Goal: Transaction & Acquisition: Purchase product/service

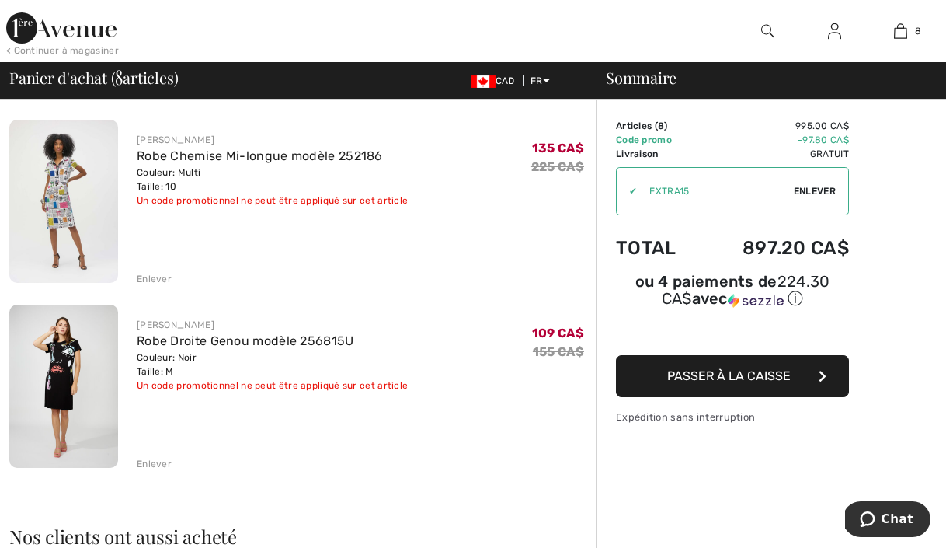
scroll to position [1284, 0]
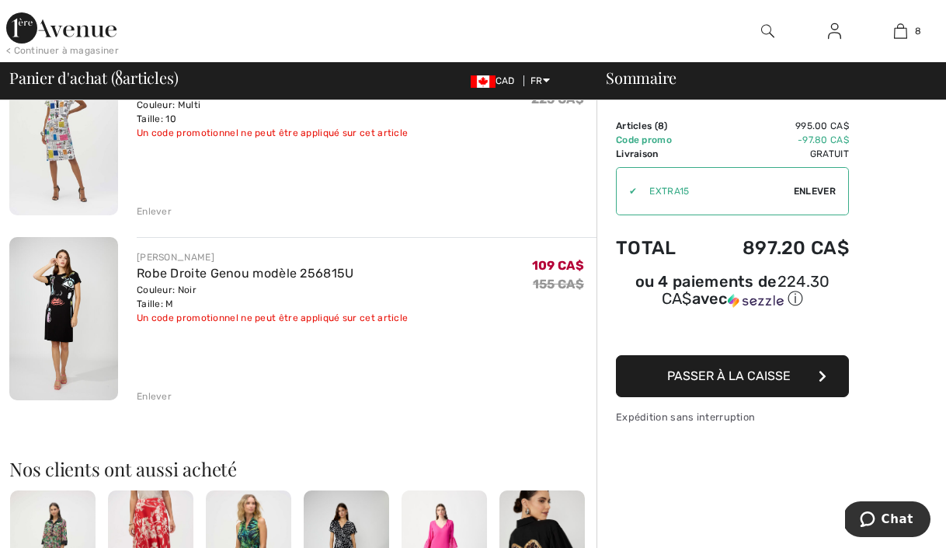
click at [162, 399] on div "Enlever" at bounding box center [154, 396] width 35 height 14
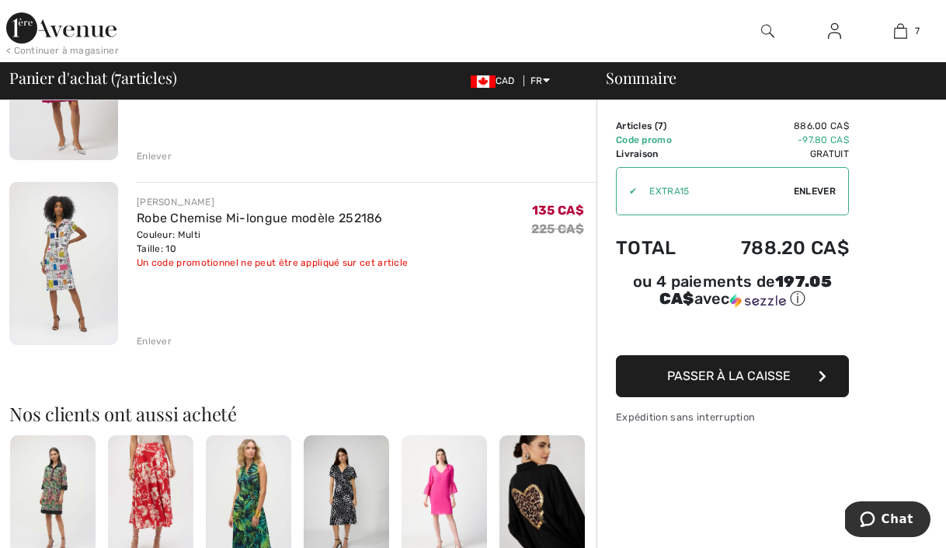
scroll to position [1356, 0]
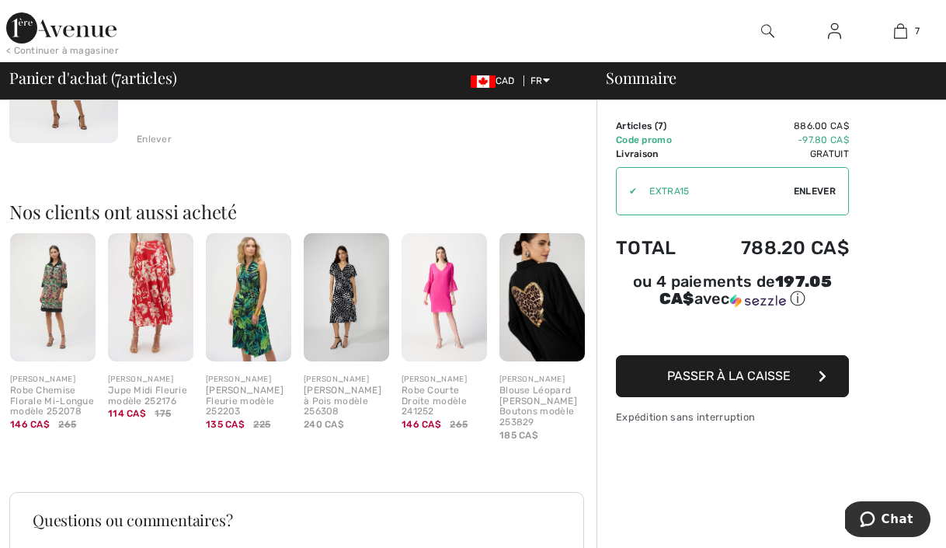
click at [54, 389] on div "Robe Chemise Florale Mi-Longue modèle 252078" at bounding box center [52, 401] width 85 height 32
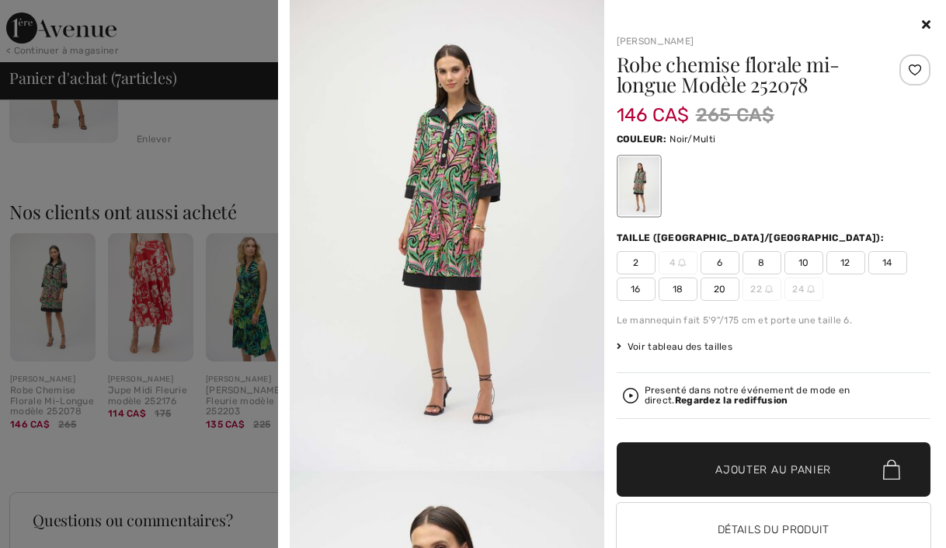
click at [197, 161] on div at bounding box center [473, 274] width 946 height 548
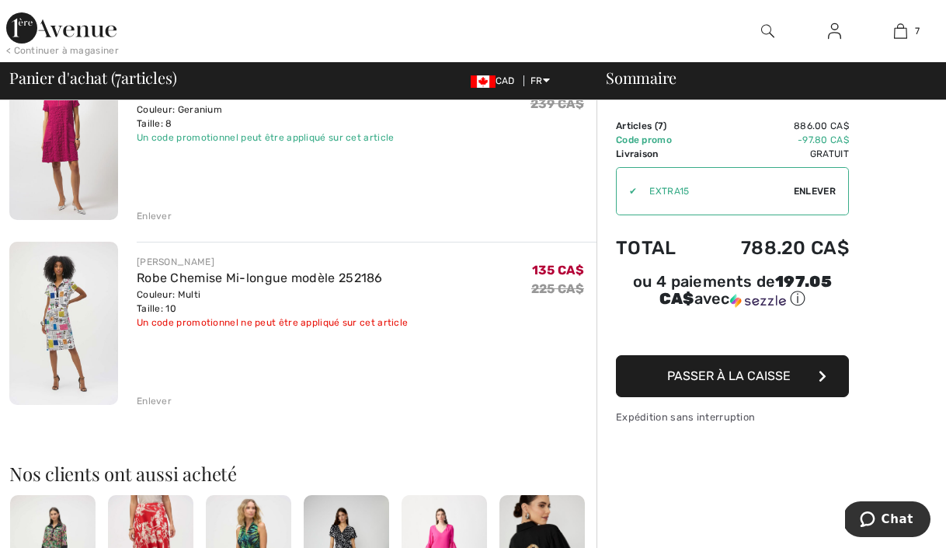
scroll to position [1070, 0]
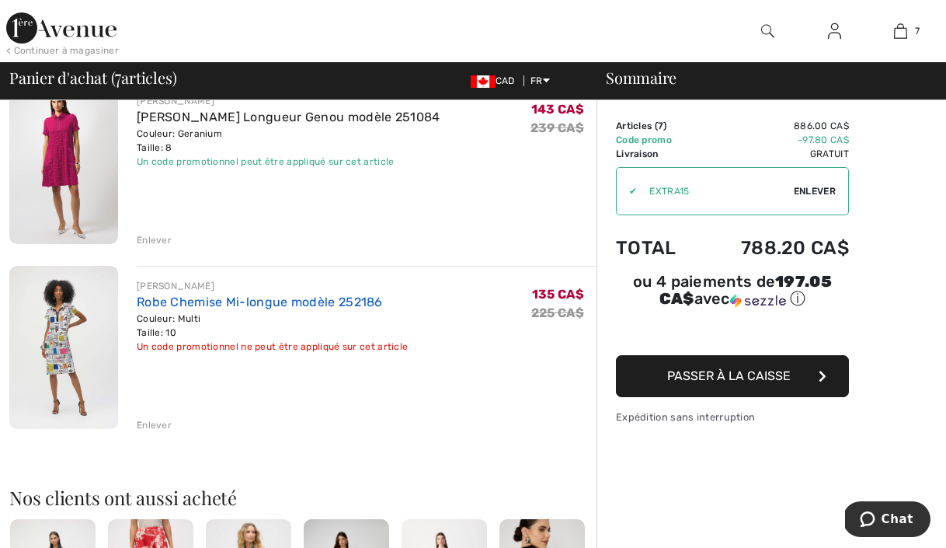
click at [240, 303] on link "Robe Chemise Mi-longue modèle 252186" at bounding box center [260, 301] width 246 height 15
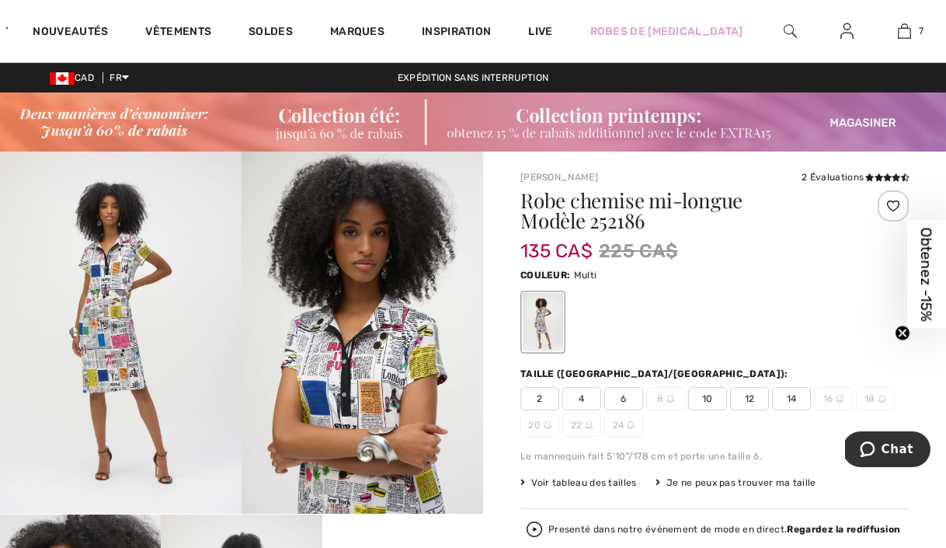
click at [139, 312] on img at bounding box center [121, 332] width 242 height 362
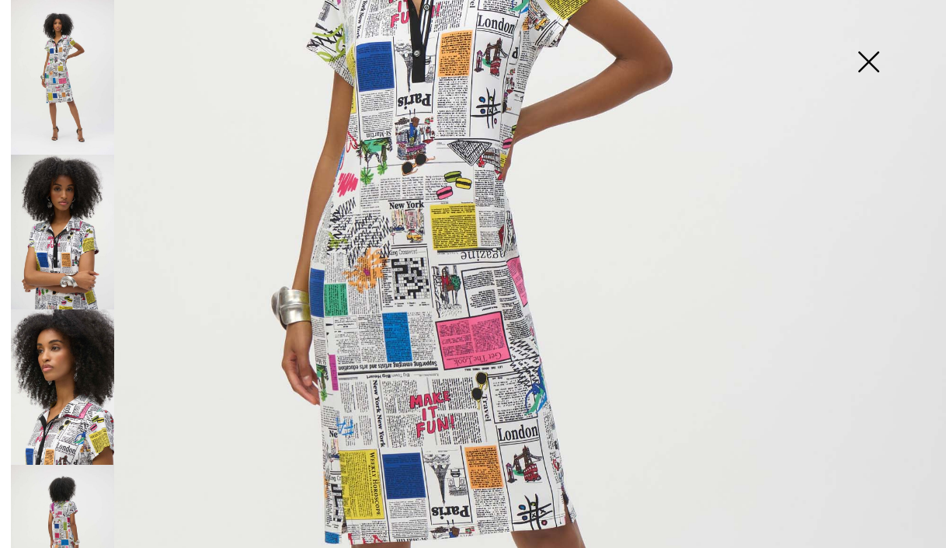
scroll to position [621, 0]
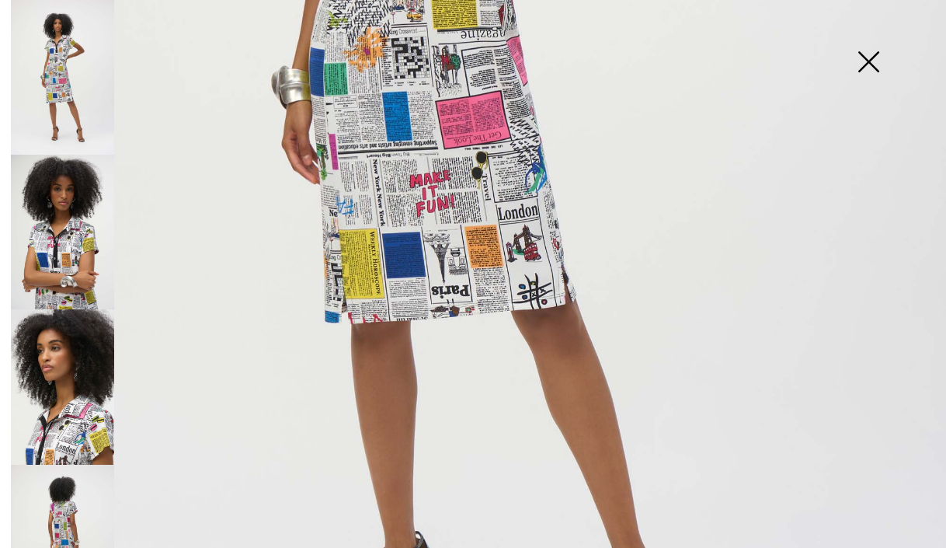
click at [878, 59] on img at bounding box center [869, 63] width 78 height 80
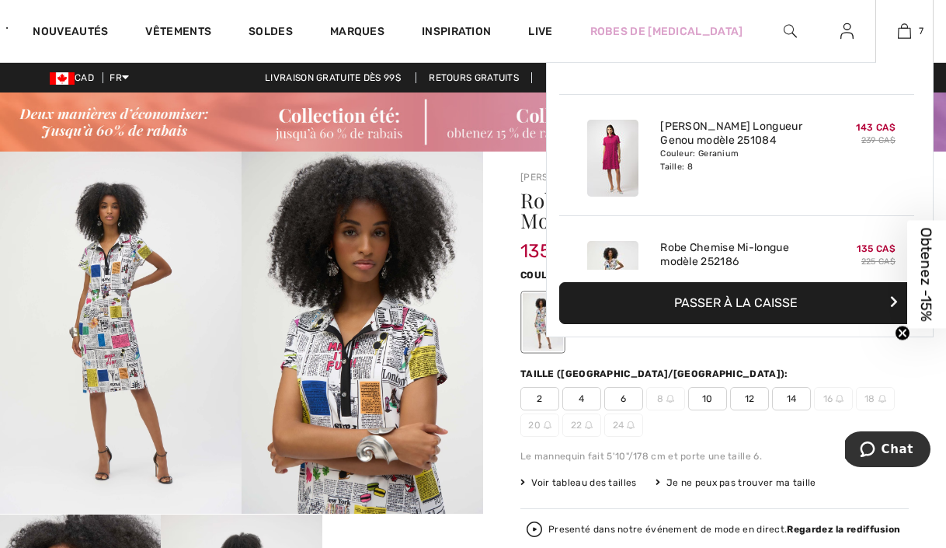
scroll to position [607, 0]
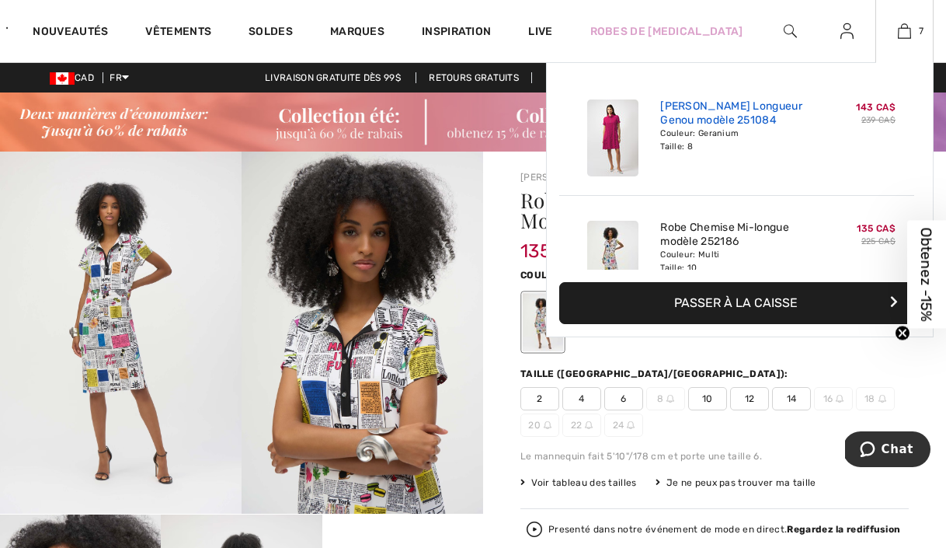
click at [704, 114] on link "[PERSON_NAME] Longueur Genou modèle 251084" at bounding box center [736, 113] width 153 height 28
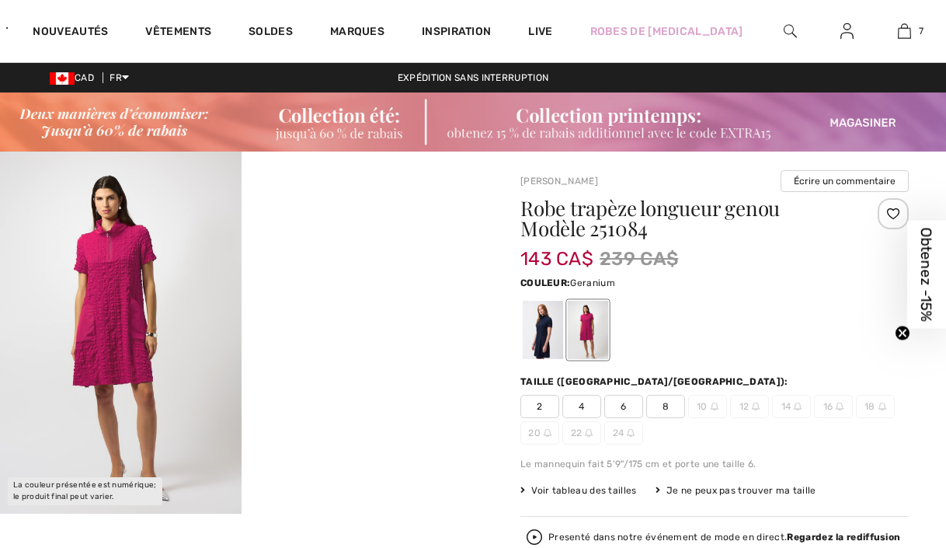
click at [142, 332] on img at bounding box center [121, 332] width 242 height 362
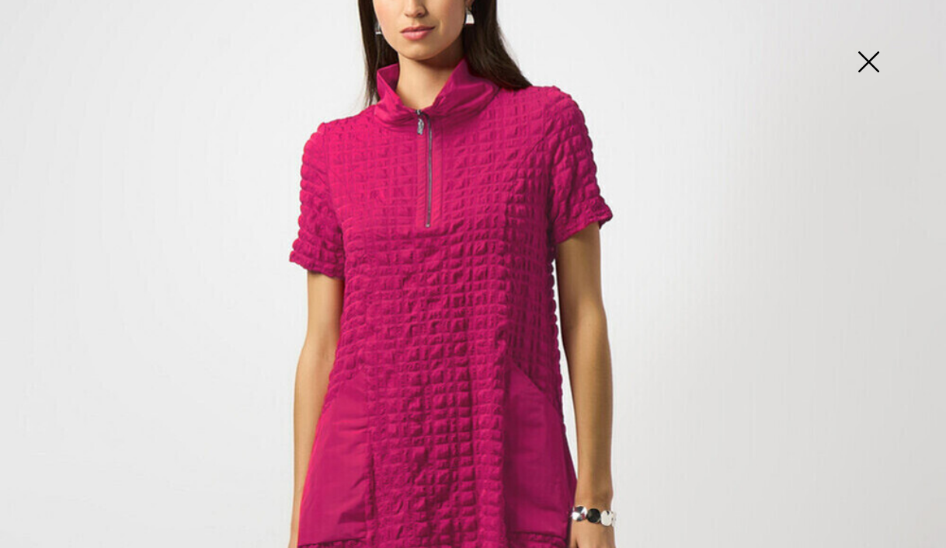
scroll to position [162, 0]
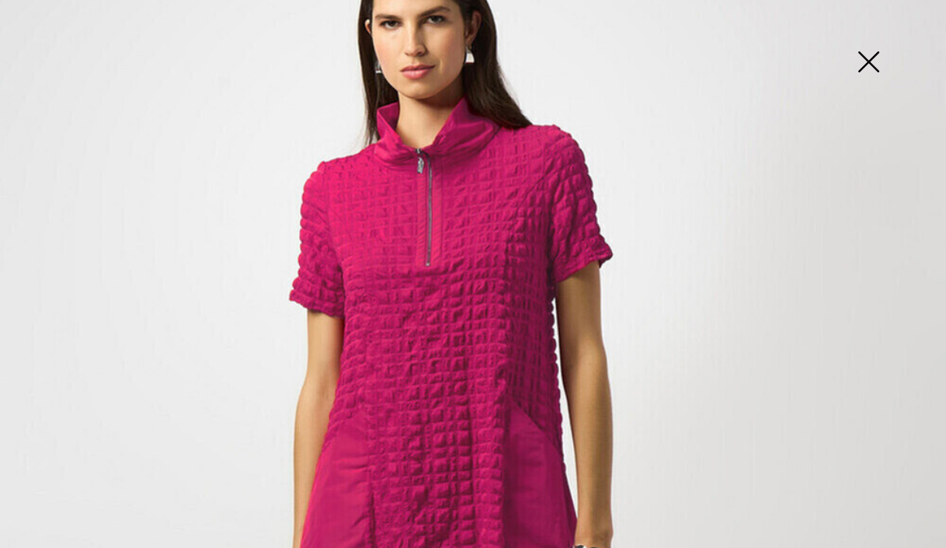
click at [871, 68] on img at bounding box center [869, 63] width 78 height 80
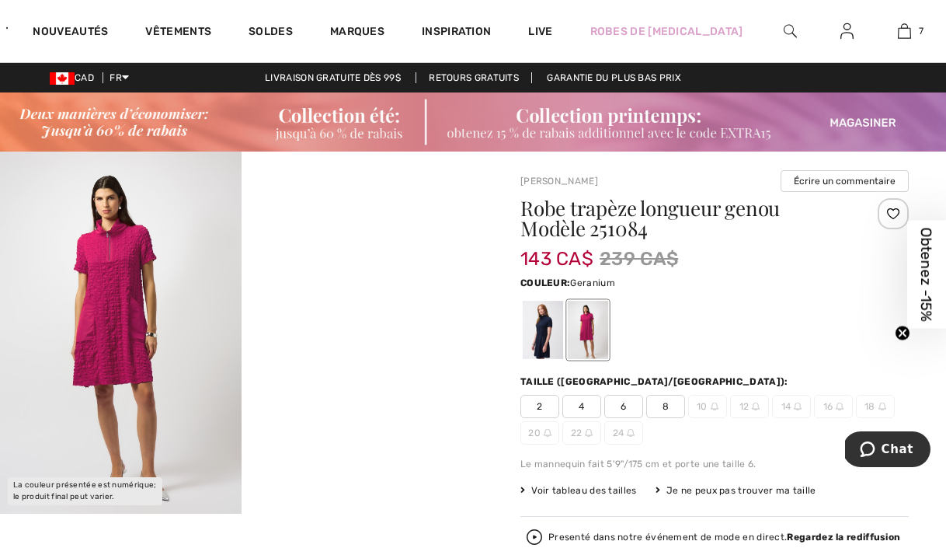
click at [108, 302] on img at bounding box center [121, 332] width 242 height 362
